Goal: Information Seeking & Learning: Compare options

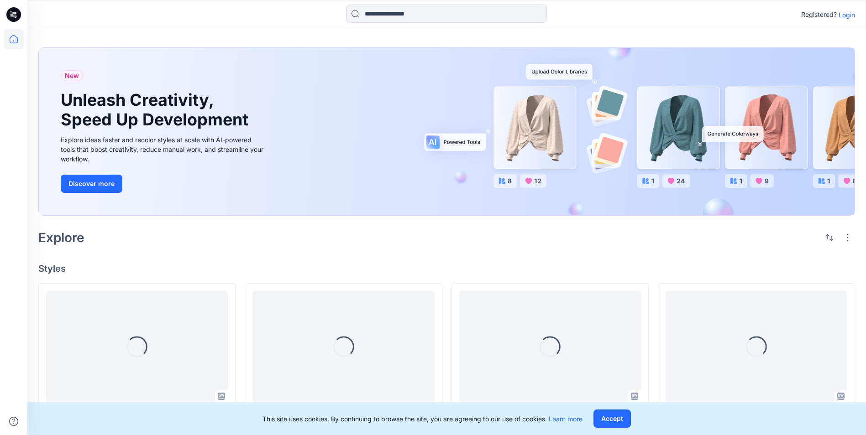
click at [854, 15] on p "Login" at bounding box center [847, 15] width 16 height 10
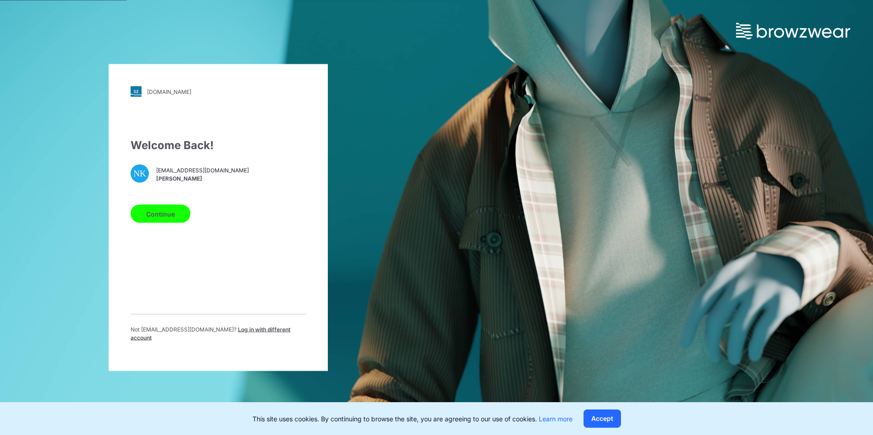
click at [166, 215] on button "Continue" at bounding box center [161, 214] width 60 height 18
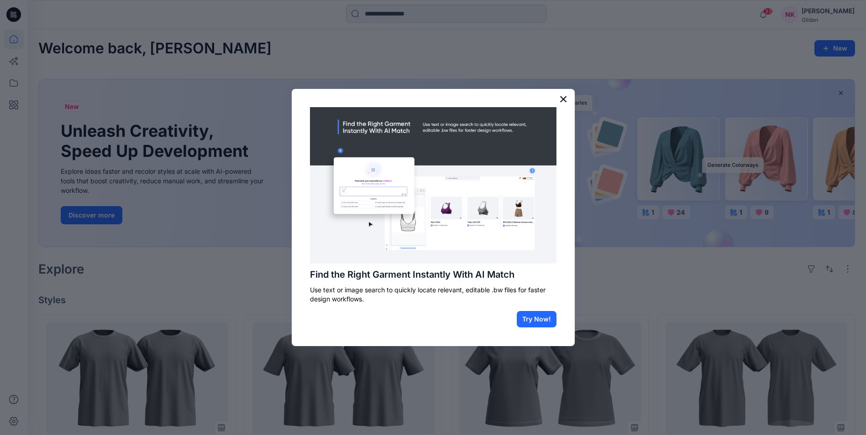
click at [565, 97] on button "×" at bounding box center [563, 99] width 9 height 15
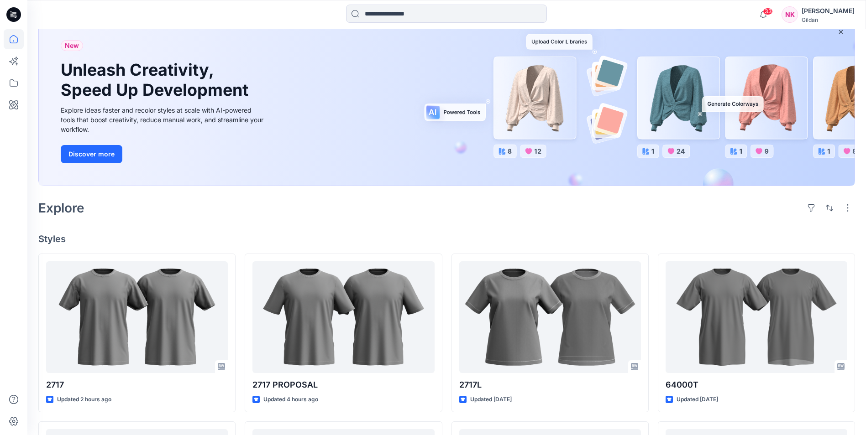
scroll to position [228, 0]
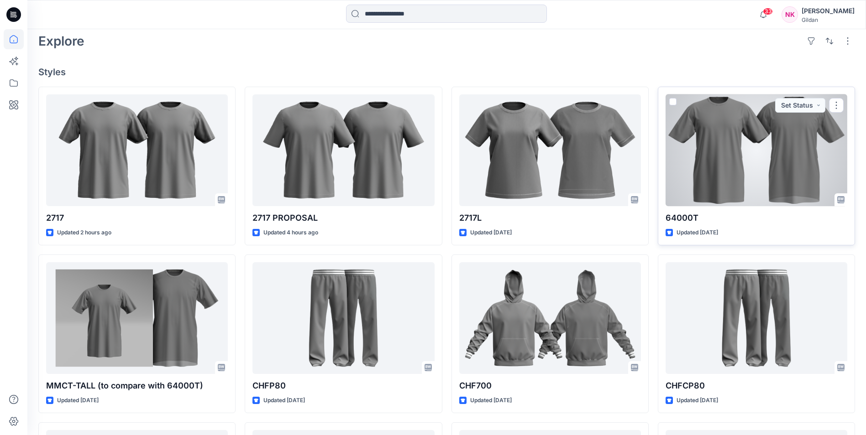
click at [735, 181] on div at bounding box center [757, 150] width 182 height 112
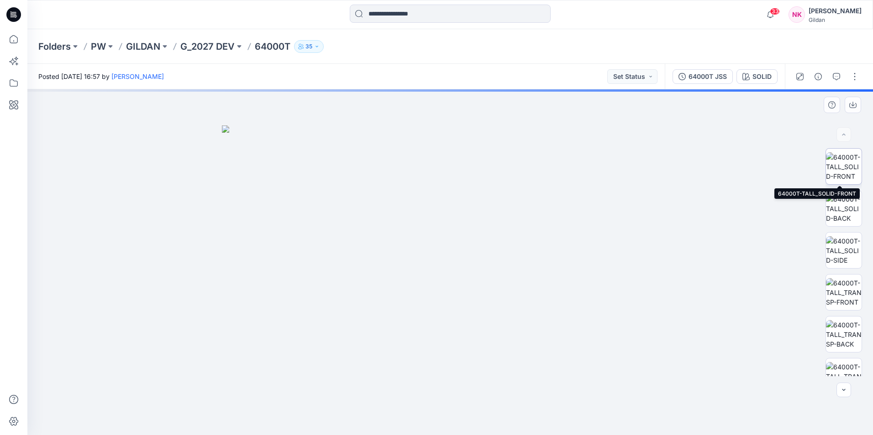
click at [845, 161] on img at bounding box center [844, 166] width 36 height 29
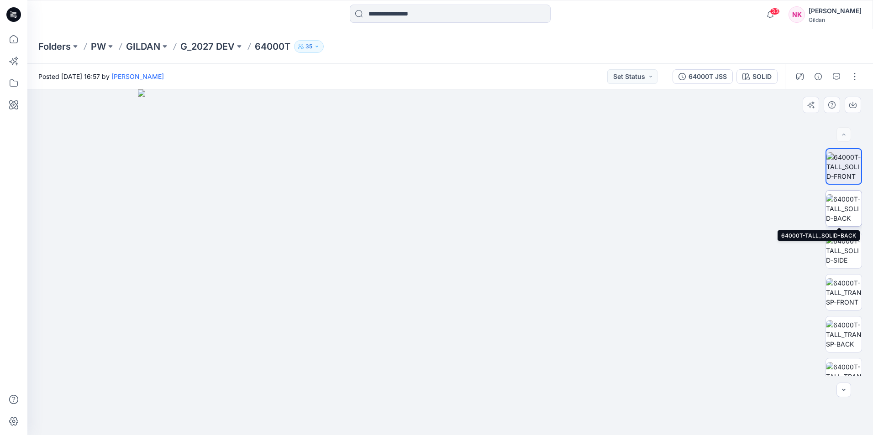
click at [838, 200] on img at bounding box center [844, 208] width 36 height 29
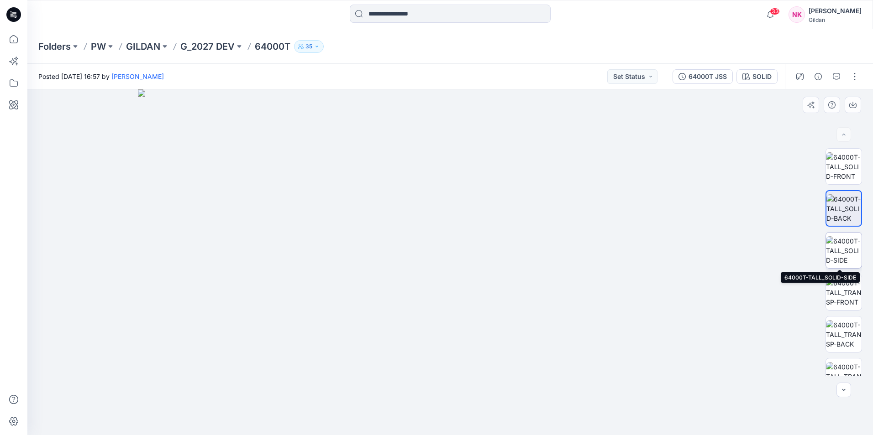
click at [837, 249] on img at bounding box center [844, 250] width 36 height 29
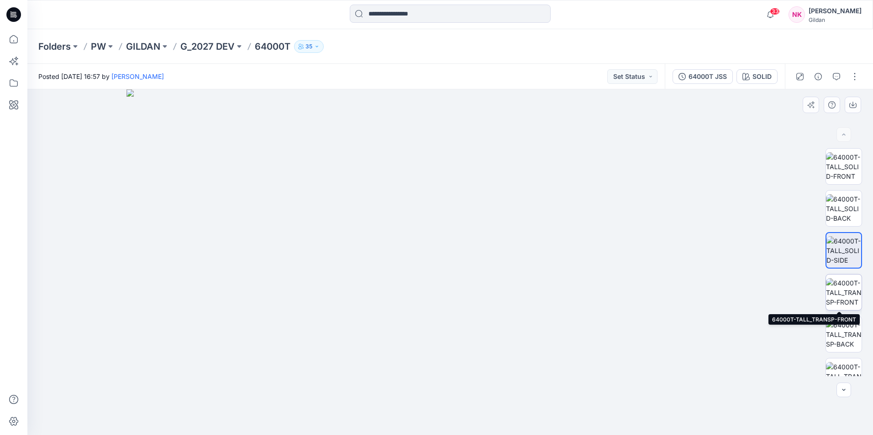
click at [843, 294] on img at bounding box center [844, 292] width 36 height 29
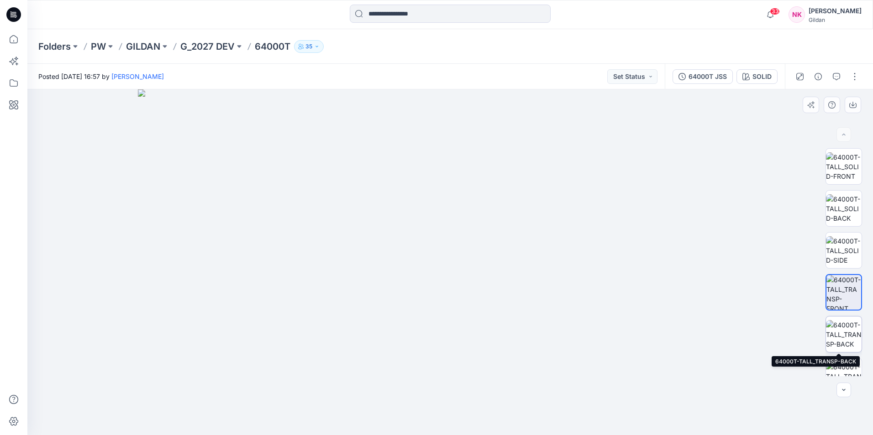
click at [839, 326] on img at bounding box center [844, 334] width 36 height 29
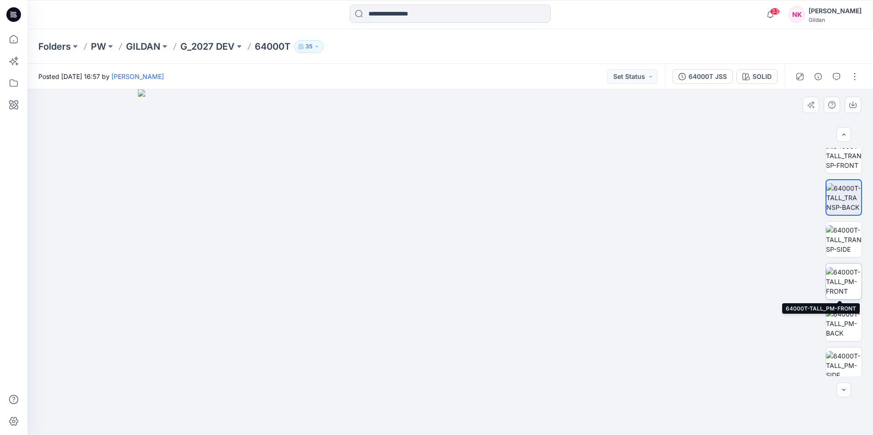
scroll to position [183, 0]
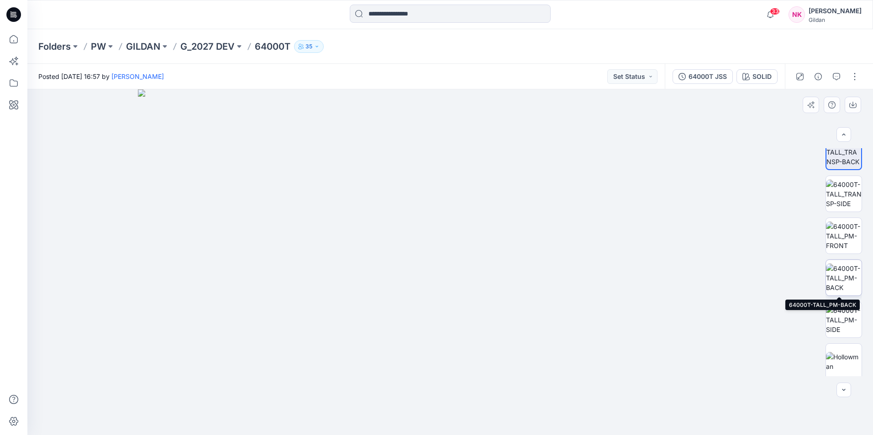
click at [848, 282] on img at bounding box center [844, 278] width 36 height 29
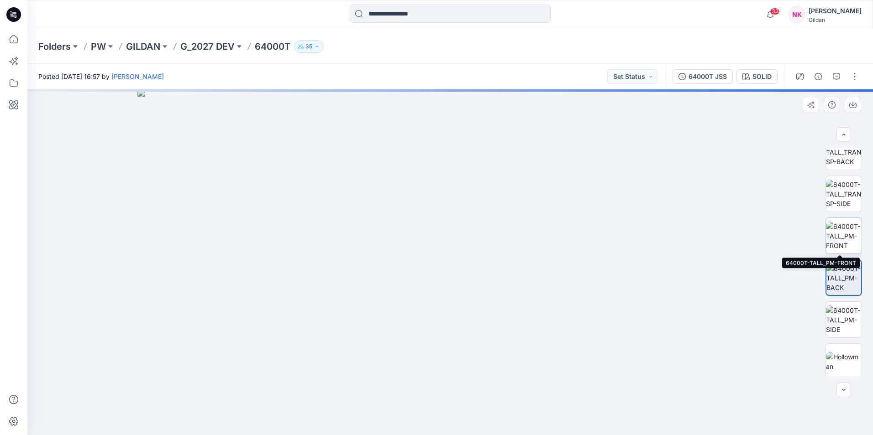
click at [841, 233] on img at bounding box center [844, 236] width 36 height 29
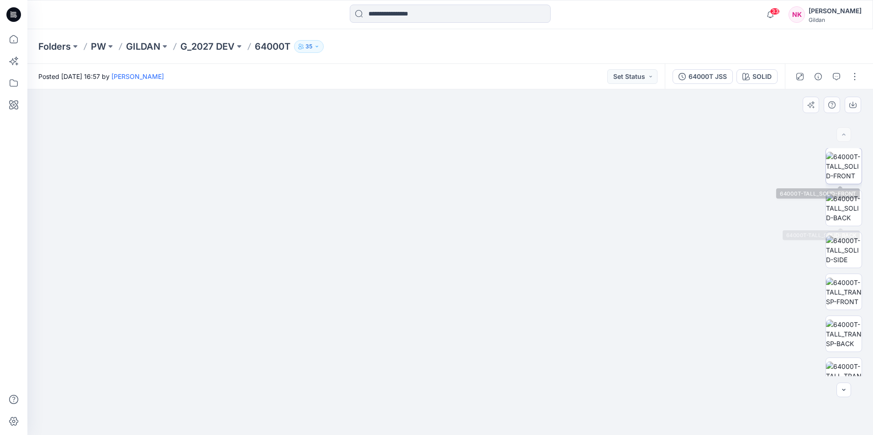
scroll to position [0, 0]
click at [837, 168] on img at bounding box center [844, 166] width 36 height 29
click at [838, 206] on img at bounding box center [844, 208] width 36 height 29
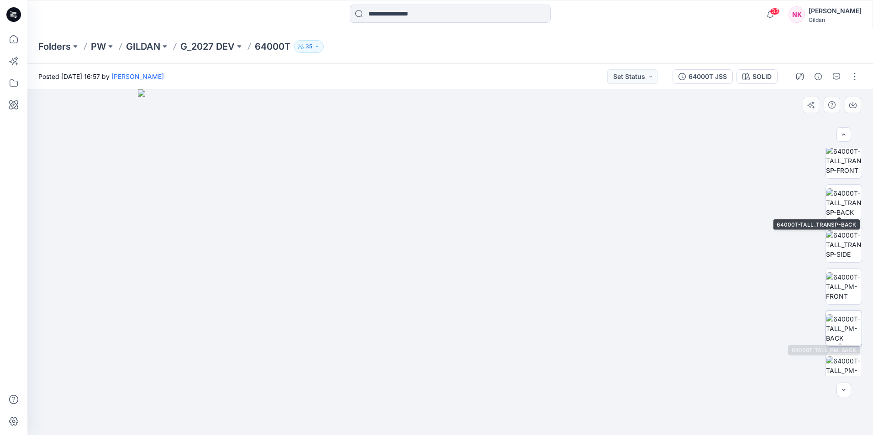
scroll to position [137, 0]
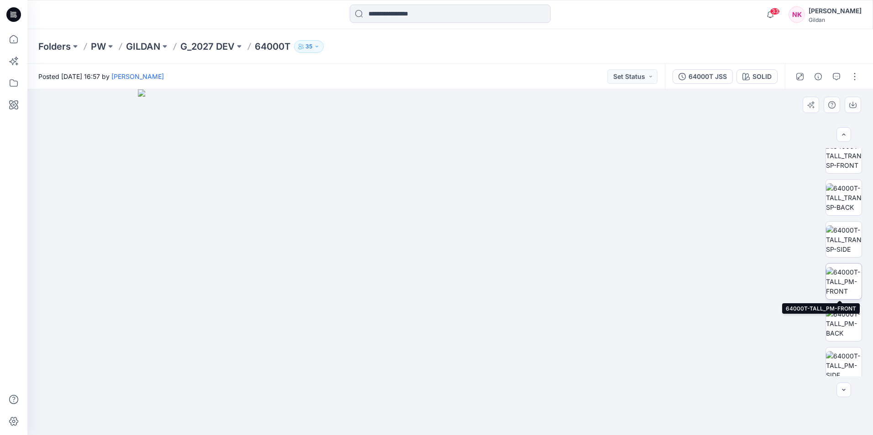
click at [849, 283] on img at bounding box center [844, 281] width 36 height 29
click at [852, 328] on img at bounding box center [844, 323] width 36 height 29
click at [845, 361] on img at bounding box center [844, 365] width 36 height 29
click at [829, 285] on img at bounding box center [844, 285] width 36 height 29
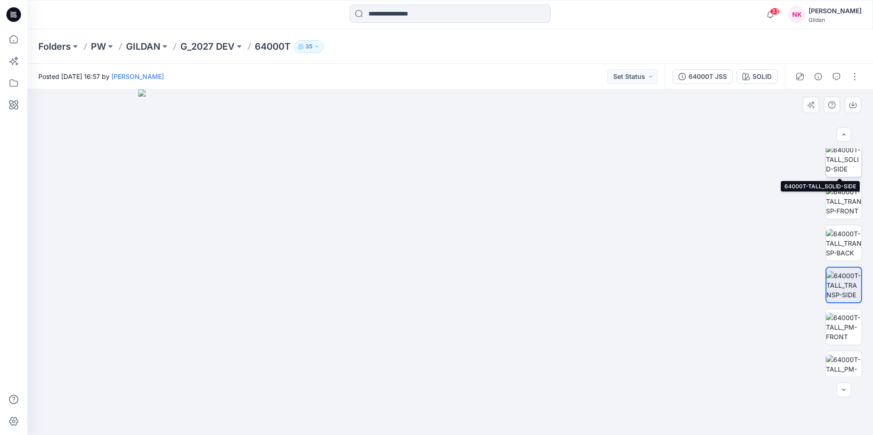
click at [844, 161] on img at bounding box center [844, 159] width 36 height 29
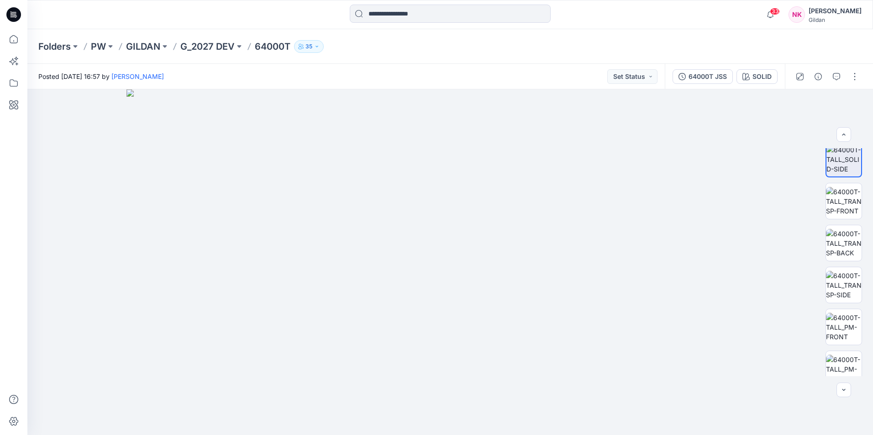
click at [830, 47] on div "Folders PW GILDAN G_2027 DEV 64000T 35" at bounding box center [449, 46] width 845 height 35
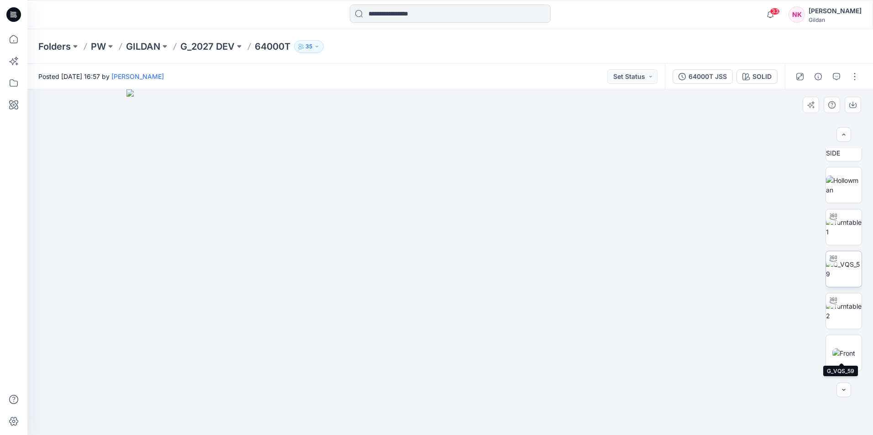
scroll to position [283, 0]
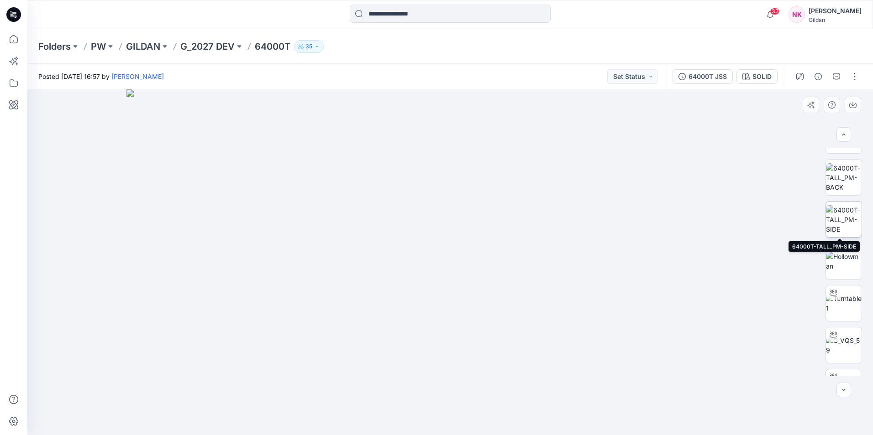
click at [849, 216] on img at bounding box center [844, 219] width 36 height 29
click at [781, 227] on div at bounding box center [449, 262] width 845 height 346
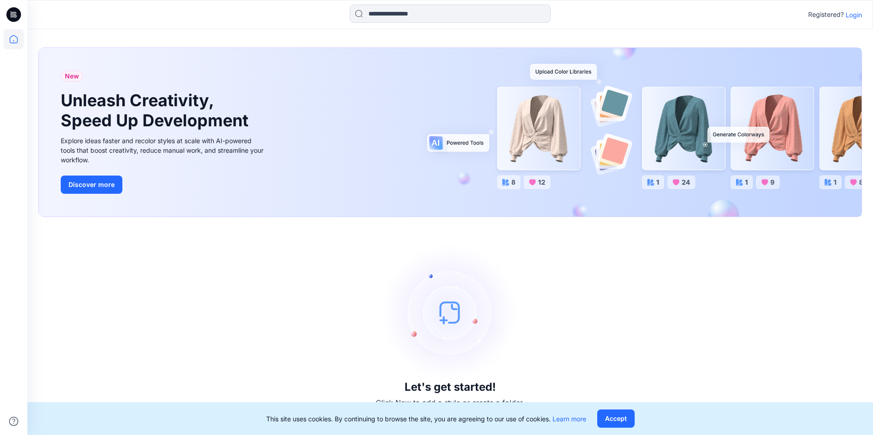
click at [689, 16] on p "Login" at bounding box center [853, 15] width 16 height 10
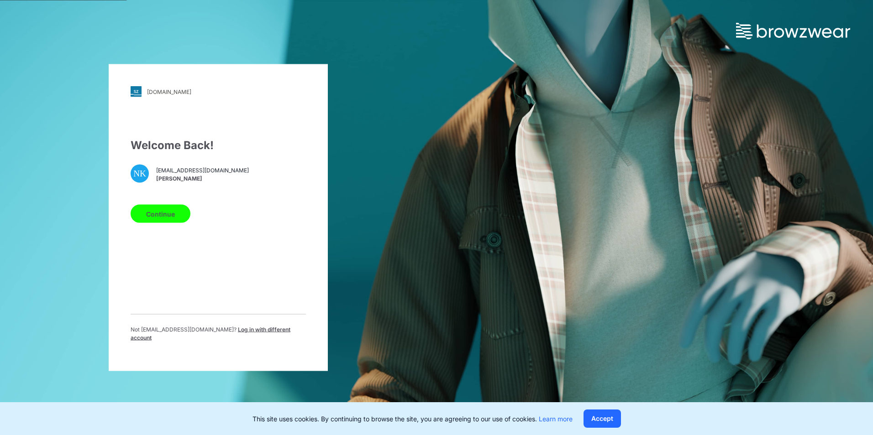
click at [158, 215] on button "Continue" at bounding box center [161, 214] width 60 height 18
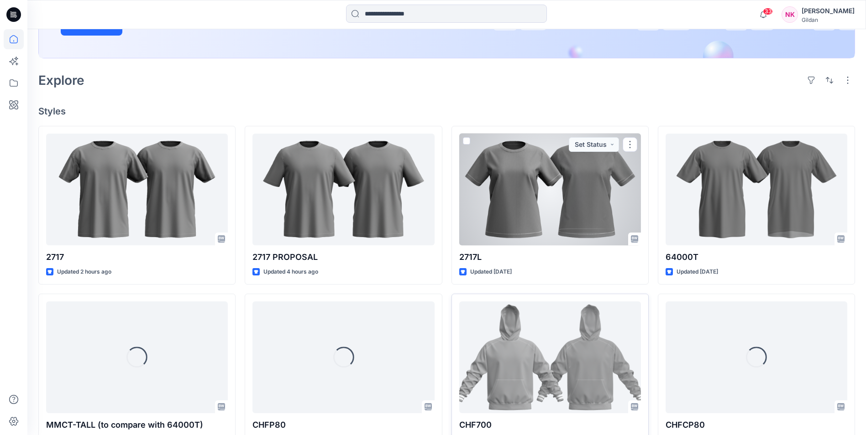
scroll to position [228, 0]
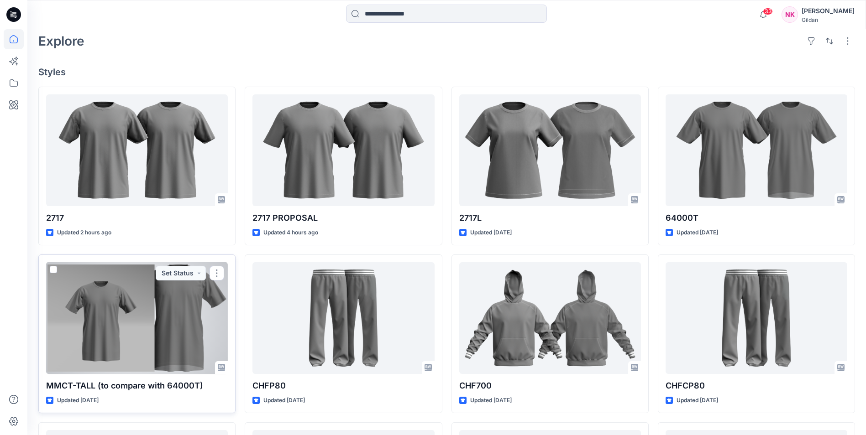
click at [157, 318] on div at bounding box center [137, 318] width 182 height 112
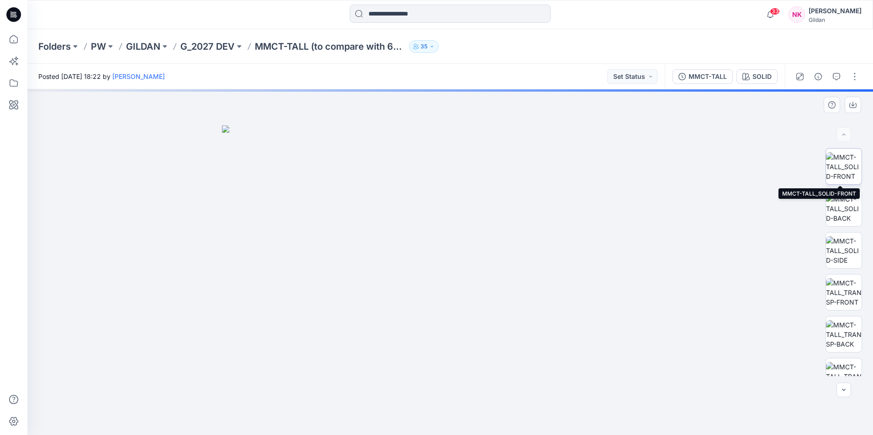
click at [849, 164] on img at bounding box center [844, 166] width 36 height 29
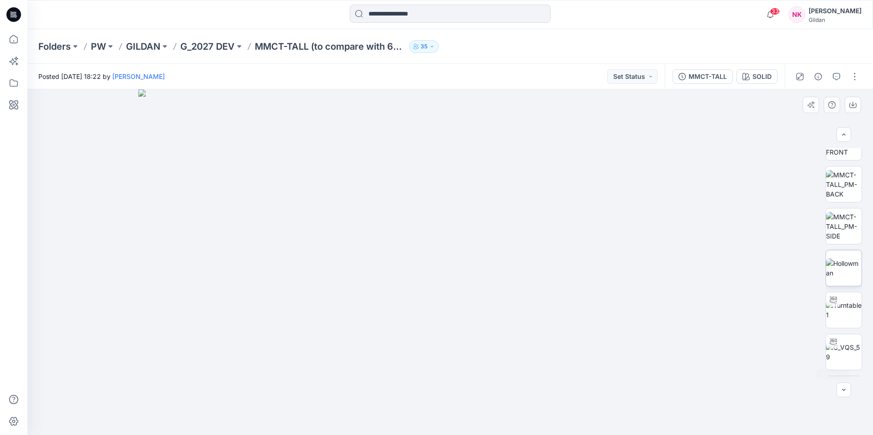
scroll to position [146, 0]
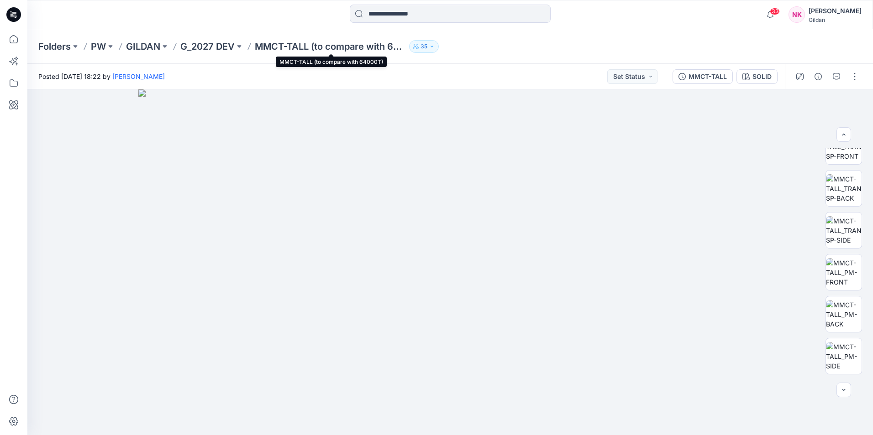
click at [328, 42] on p "MMCT-TALL (to compare with 64000T)" at bounding box center [330, 46] width 151 height 13
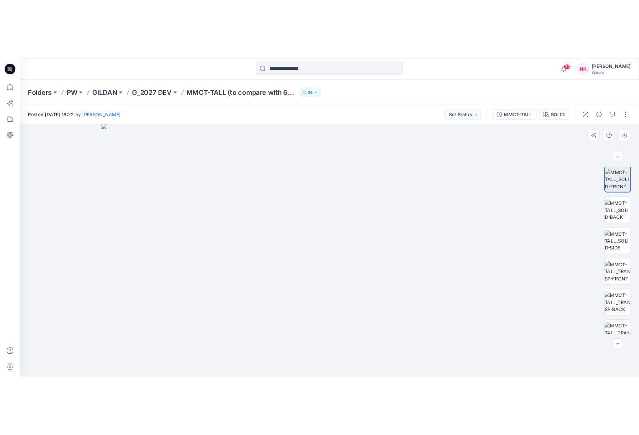
scroll to position [0, 0]
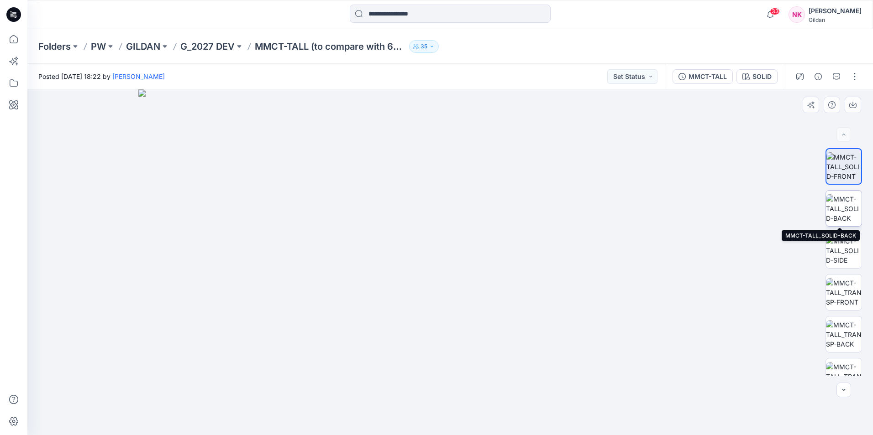
click at [848, 210] on img at bounding box center [844, 208] width 36 height 29
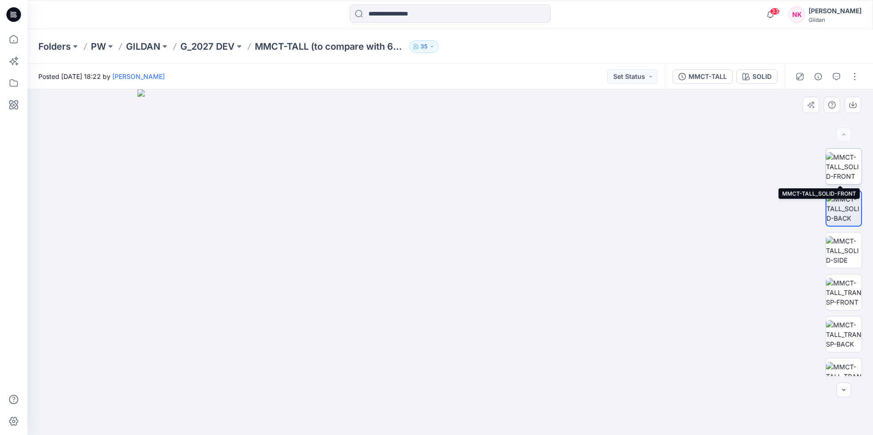
click at [844, 160] on img at bounding box center [844, 166] width 36 height 29
click at [205, 52] on p "G_2027 DEV" at bounding box center [207, 46] width 54 height 13
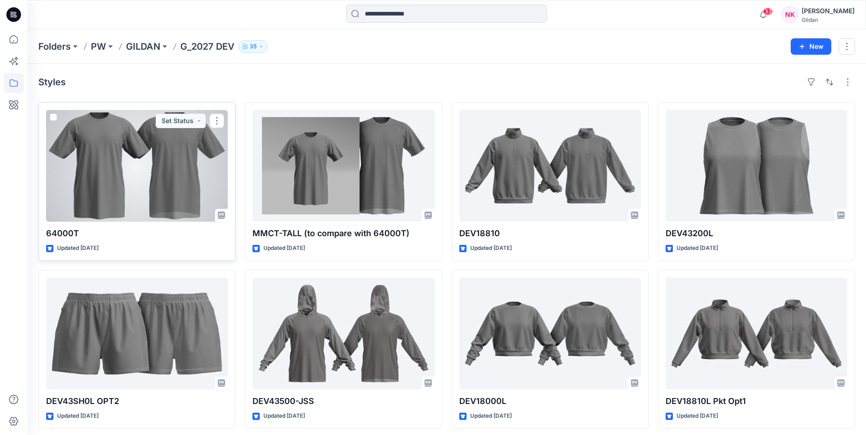
click at [100, 160] on div at bounding box center [137, 166] width 182 height 112
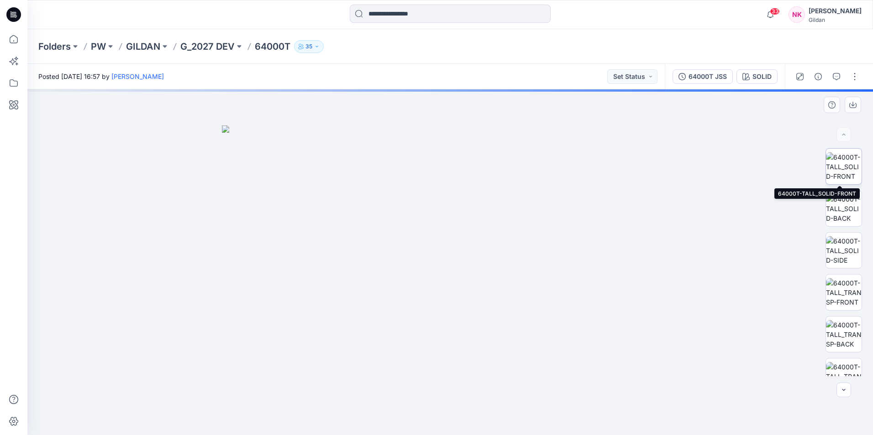
click at [844, 168] on img at bounding box center [844, 166] width 36 height 29
